Goal: Task Accomplishment & Management: Manage account settings

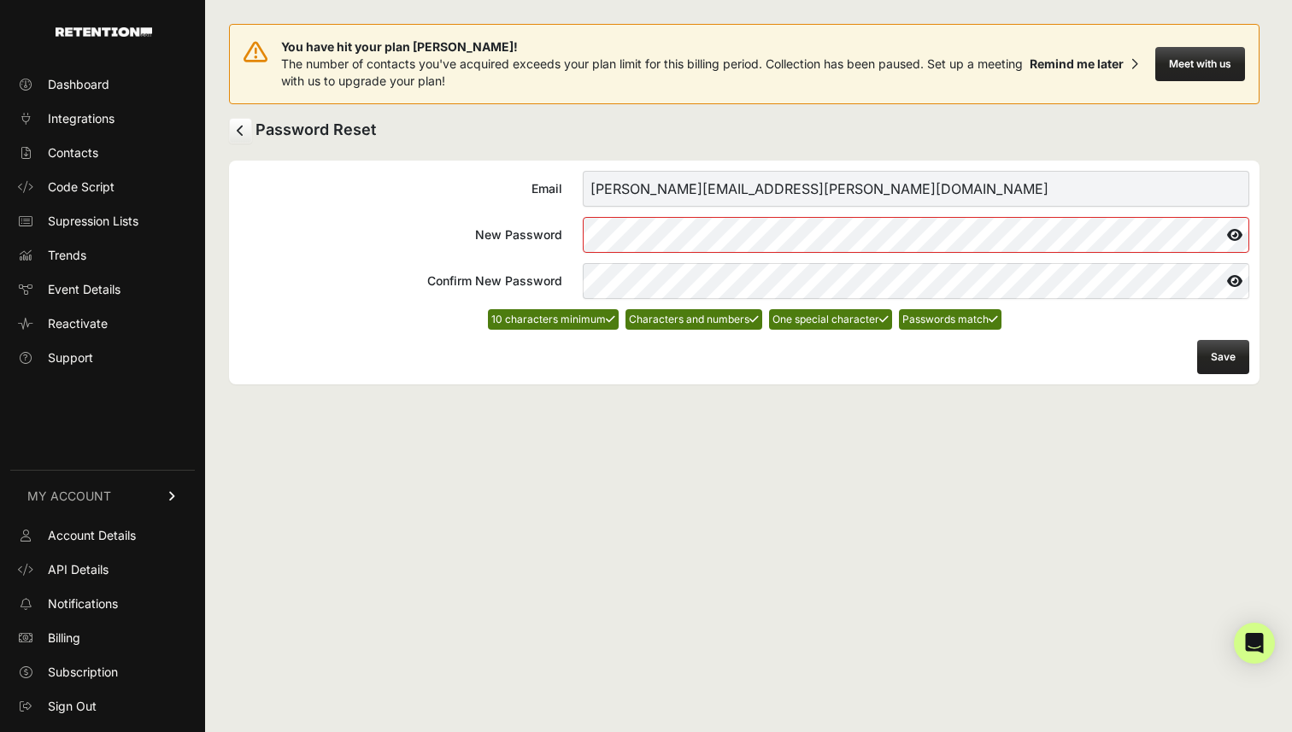
click at [1241, 235] on icon at bounding box center [1234, 234] width 29 height 27
click at [1231, 353] on button "Save" at bounding box center [1223, 357] width 52 height 34
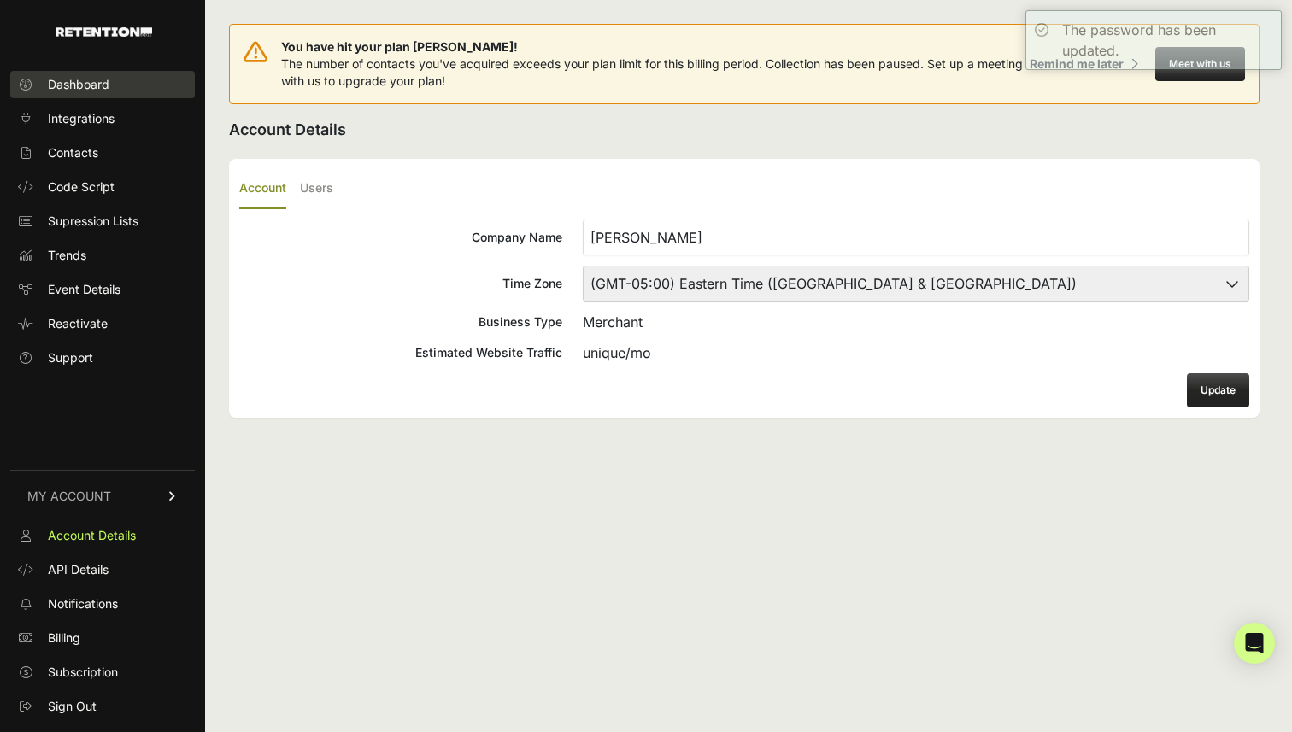
click at [120, 82] on link "Dashboard" at bounding box center [102, 84] width 185 height 27
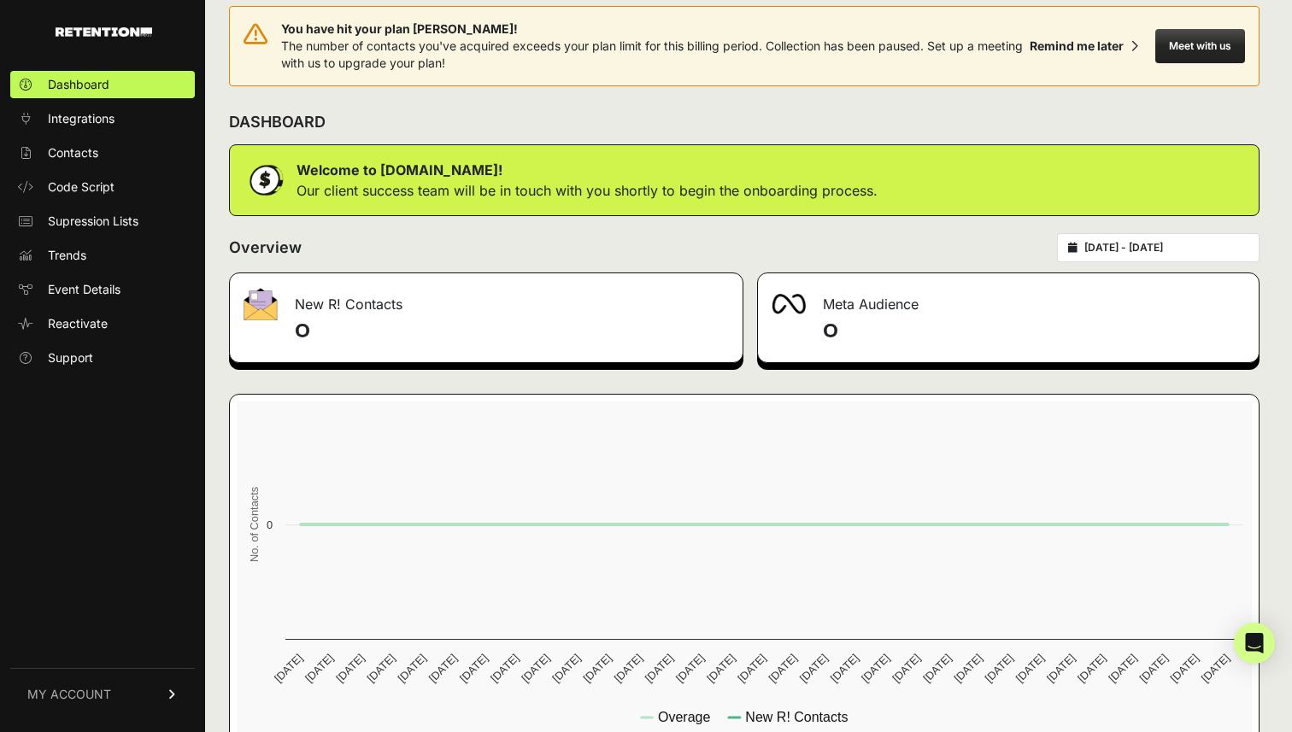
scroll to position [9, 0]
